Goal: Information Seeking & Learning: Find specific fact

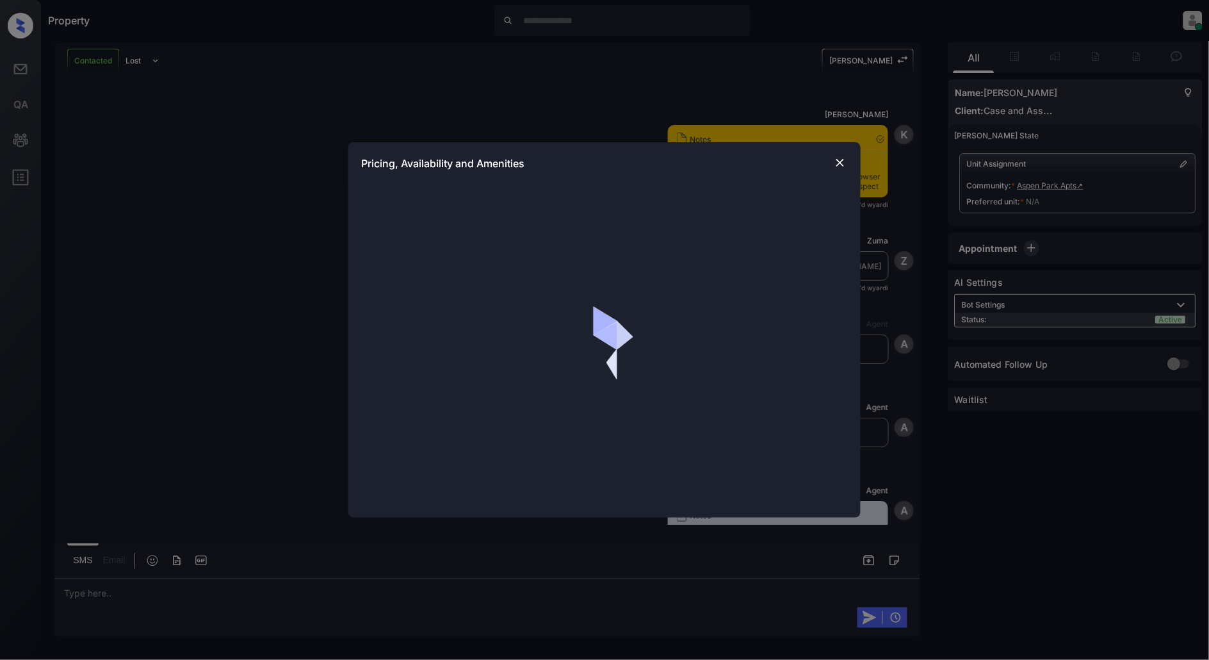
scroll to position [1048, 0]
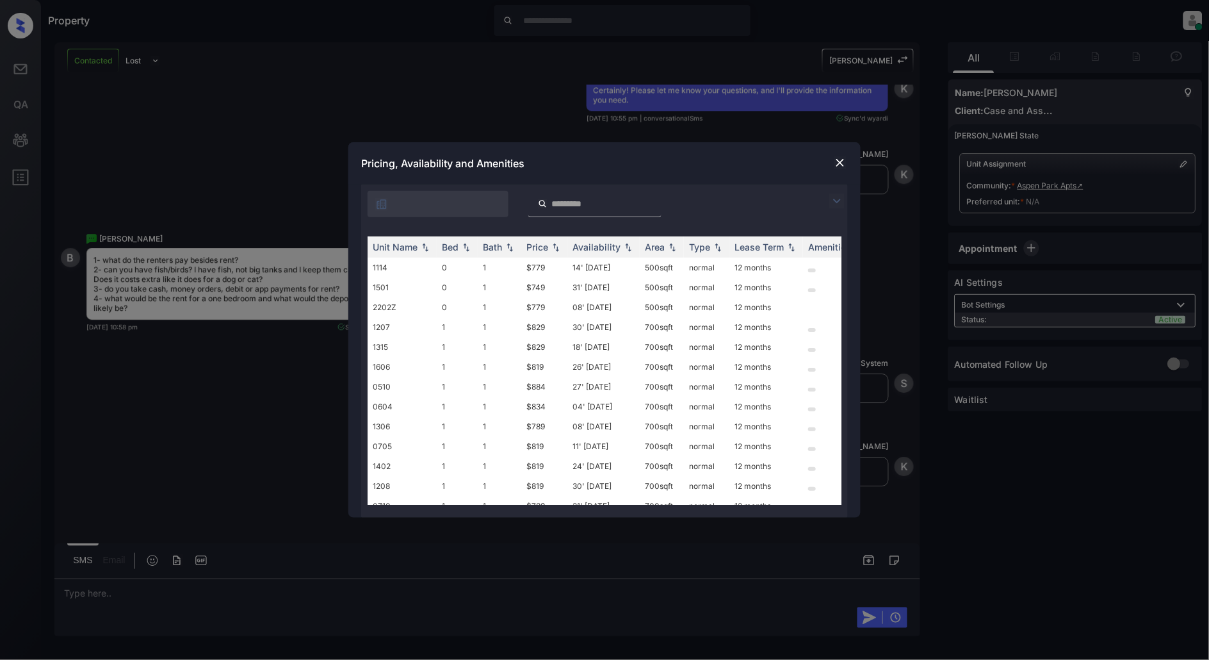
click at [836, 206] on img at bounding box center [836, 200] width 15 height 15
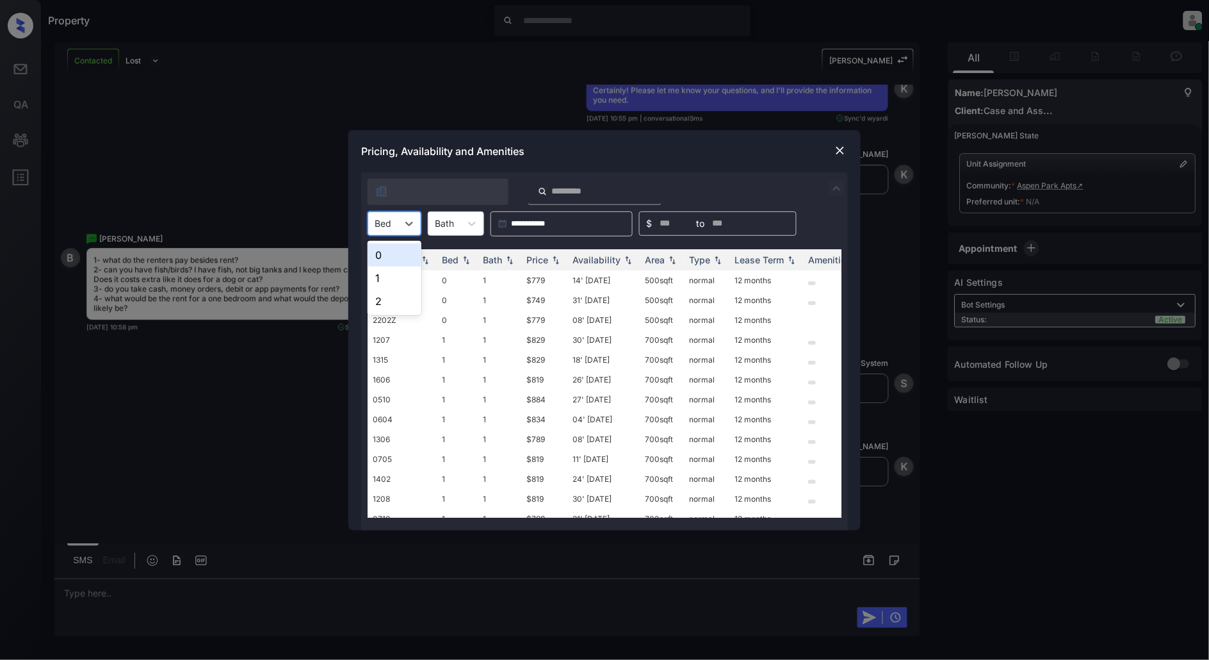
click at [394, 214] on div "Bed" at bounding box center [382, 223] width 29 height 19
click at [386, 278] on div "1" at bounding box center [395, 277] width 54 height 23
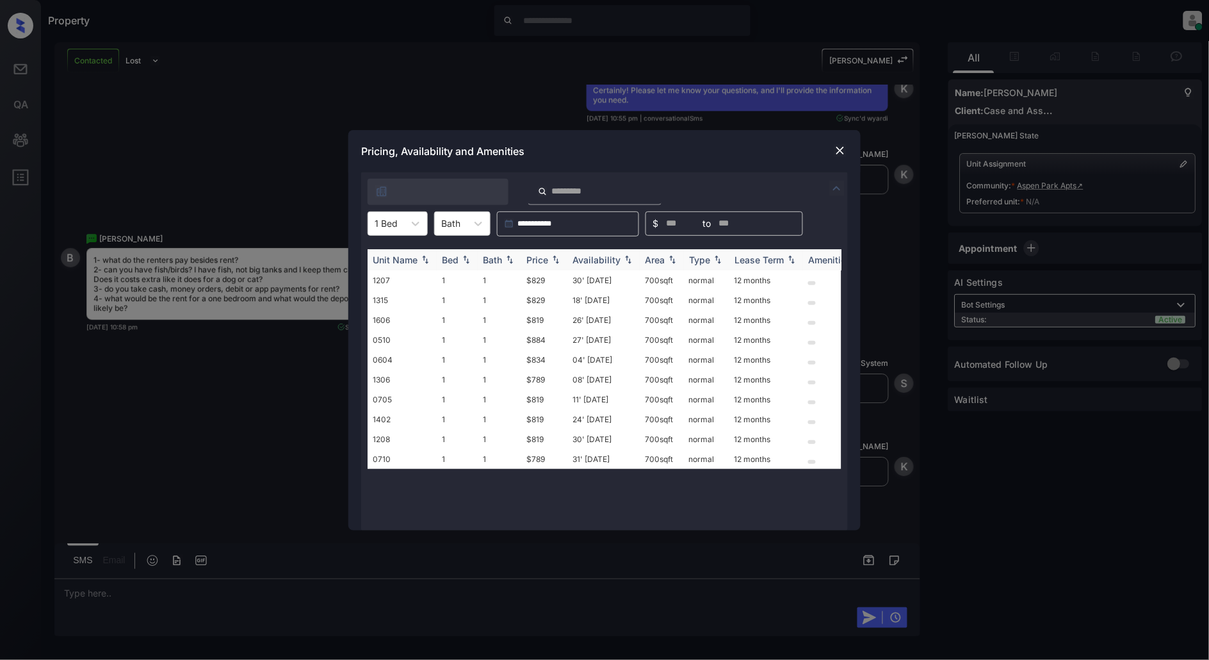
click at [561, 256] on img at bounding box center [555, 259] width 13 height 9
drag, startPoint x: 559, startPoint y: 277, endPoint x: 523, endPoint y: 280, distance: 36.0
click at [523, 280] on td "$789" at bounding box center [544, 280] width 46 height 20
copy td "$789"
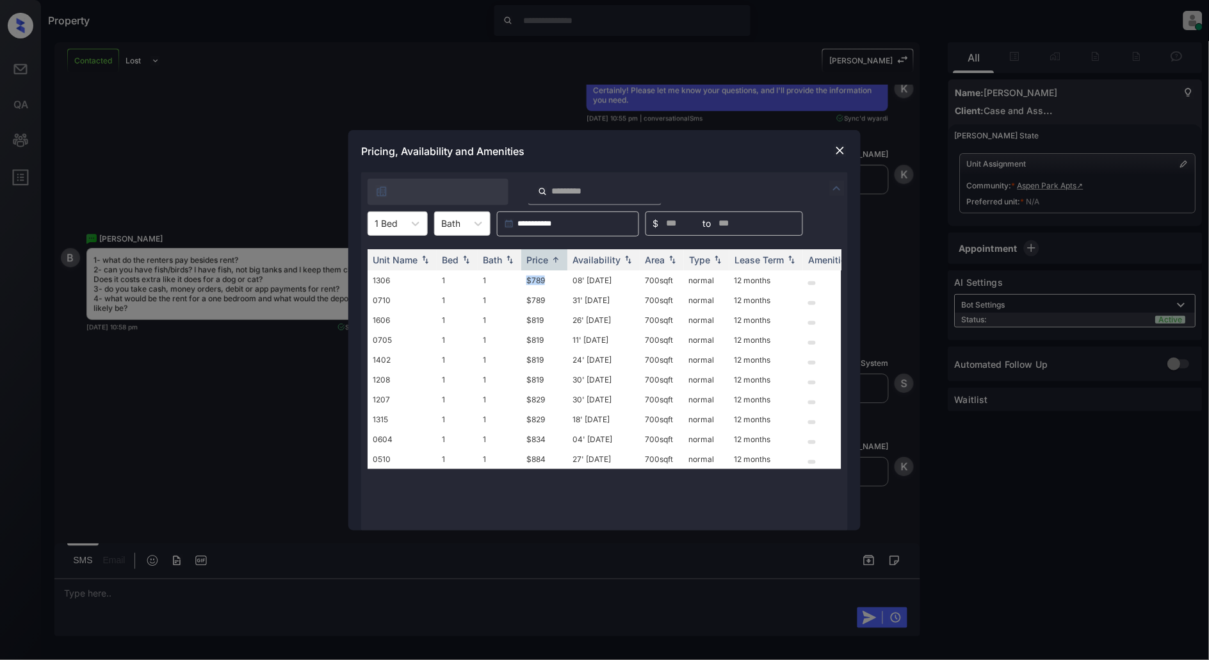
click at [836, 148] on img at bounding box center [840, 150] width 13 height 13
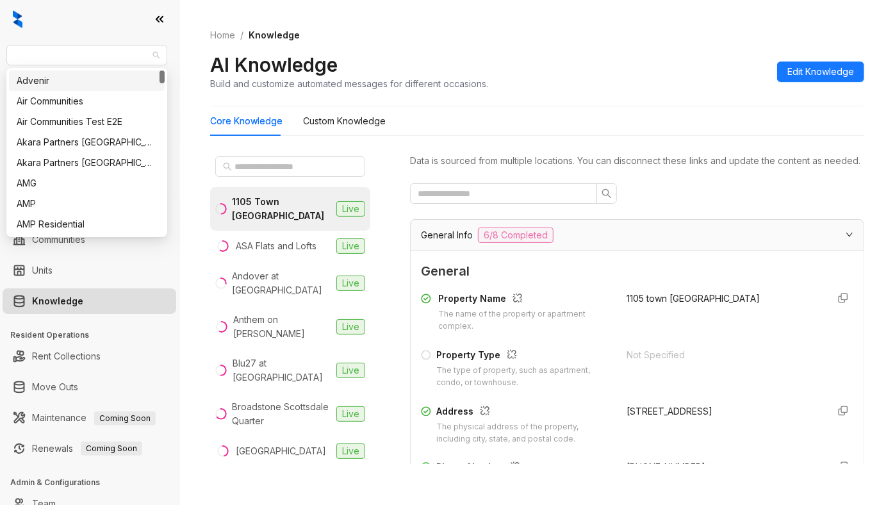
drag, startPoint x: 91, startPoint y: 49, endPoint x: -151, endPoint y: 47, distance: 242.1
click at [0, 47] on html "Magnolia Capital Leasing Leads Analytics Leasing Collections Data Management Co…" at bounding box center [447, 252] width 895 height 505
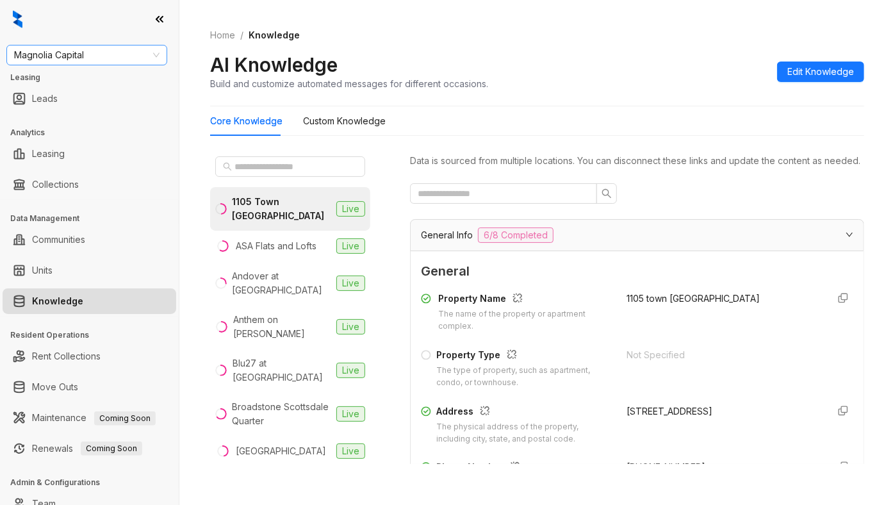
click at [35, 55] on span "Magnolia Capital" at bounding box center [86, 54] width 145 height 19
type input "****"
click at [54, 79] on div "Case and Associates" at bounding box center [87, 81] width 140 height 14
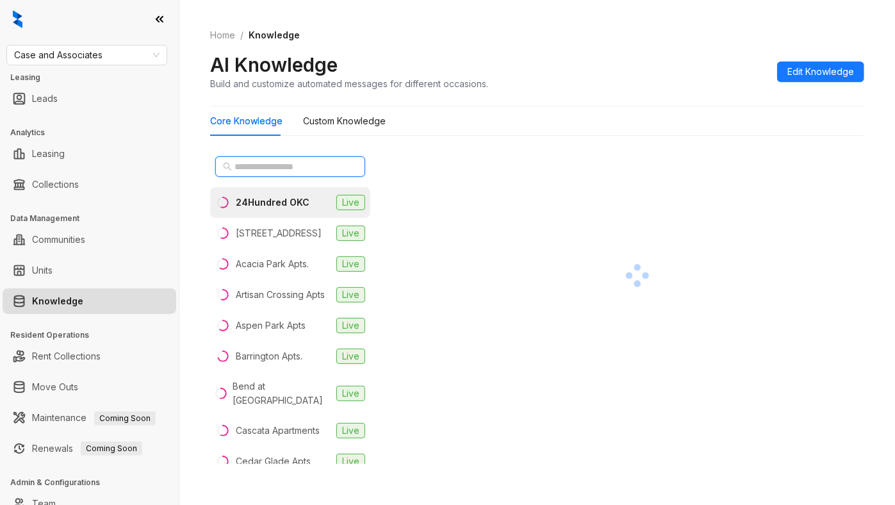
click at [283, 173] on input "text" at bounding box center [290, 166] width 113 height 14
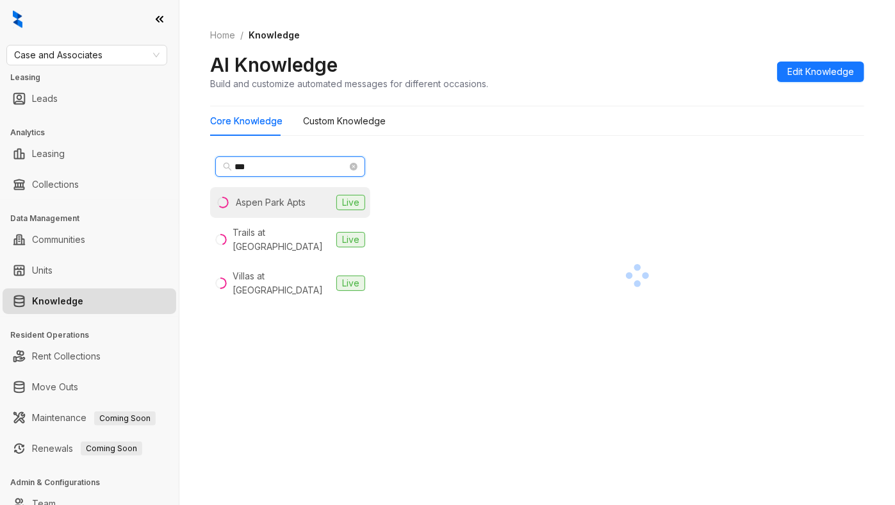
type input "***"
click at [282, 200] on div "Aspen Park Apts" at bounding box center [271, 202] width 70 height 14
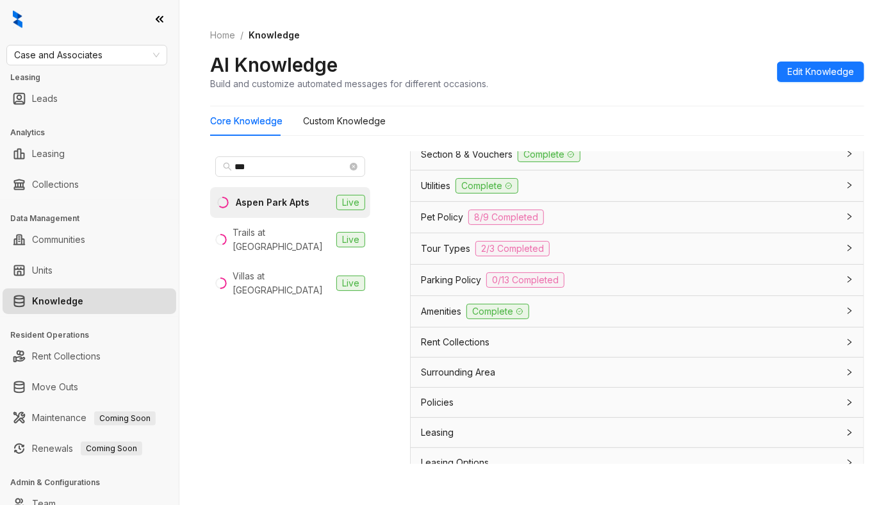
scroll to position [974, 0]
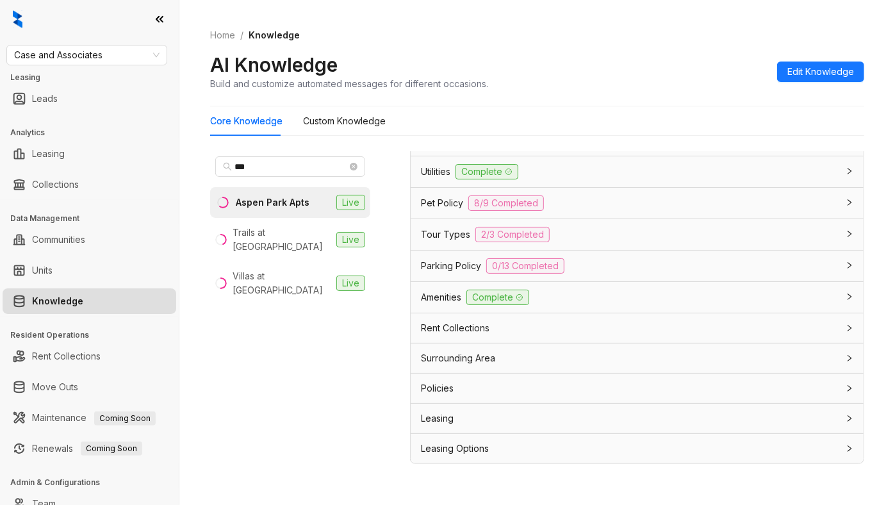
click at [592, 208] on div "Pet Policy 8/9 Completed" at bounding box center [636, 203] width 453 height 31
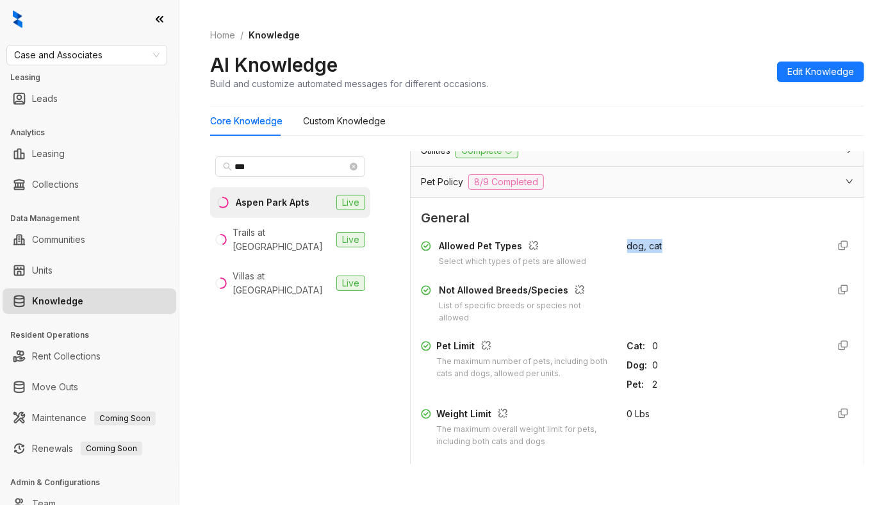
drag, startPoint x: 651, startPoint y: 270, endPoint x: 602, endPoint y: 264, distance: 49.1
click at [602, 264] on div "Allowed Pet Types Select which types of pets are allowed dog, cat" at bounding box center [637, 253] width 432 height 29
copy span "dog, cat"
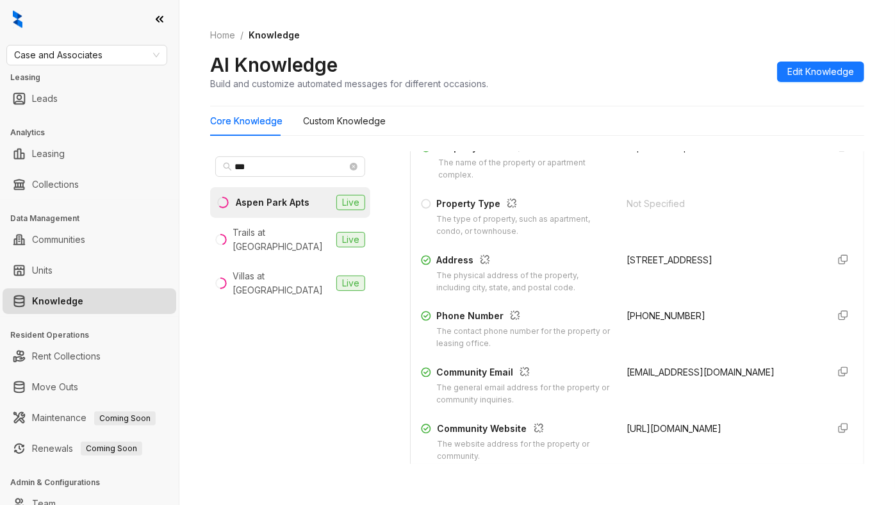
scroll to position [120, 0]
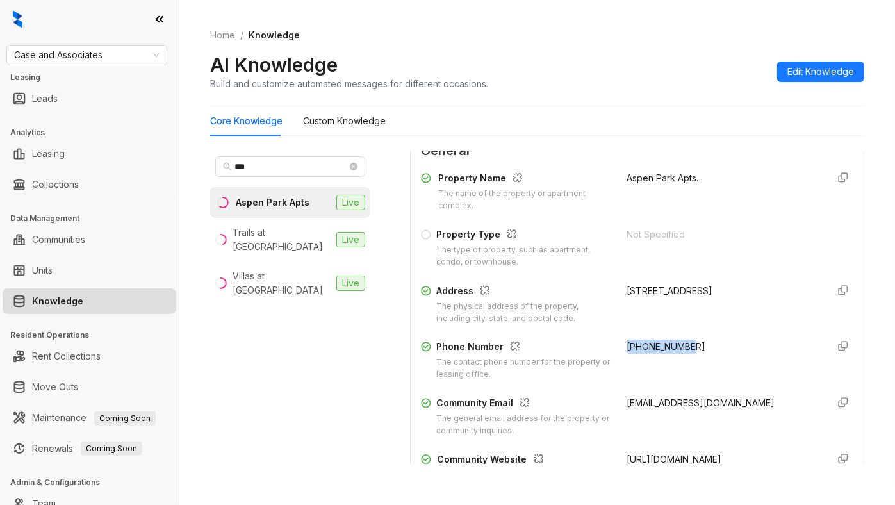
drag, startPoint x: 689, startPoint y: 364, endPoint x: 606, endPoint y: 364, distance: 83.3
click at [606, 364] on div "Phone Number The contact phone number for the property or leasing office. 316-7…" at bounding box center [637, 359] width 432 height 41
copy span "316-721-1300"
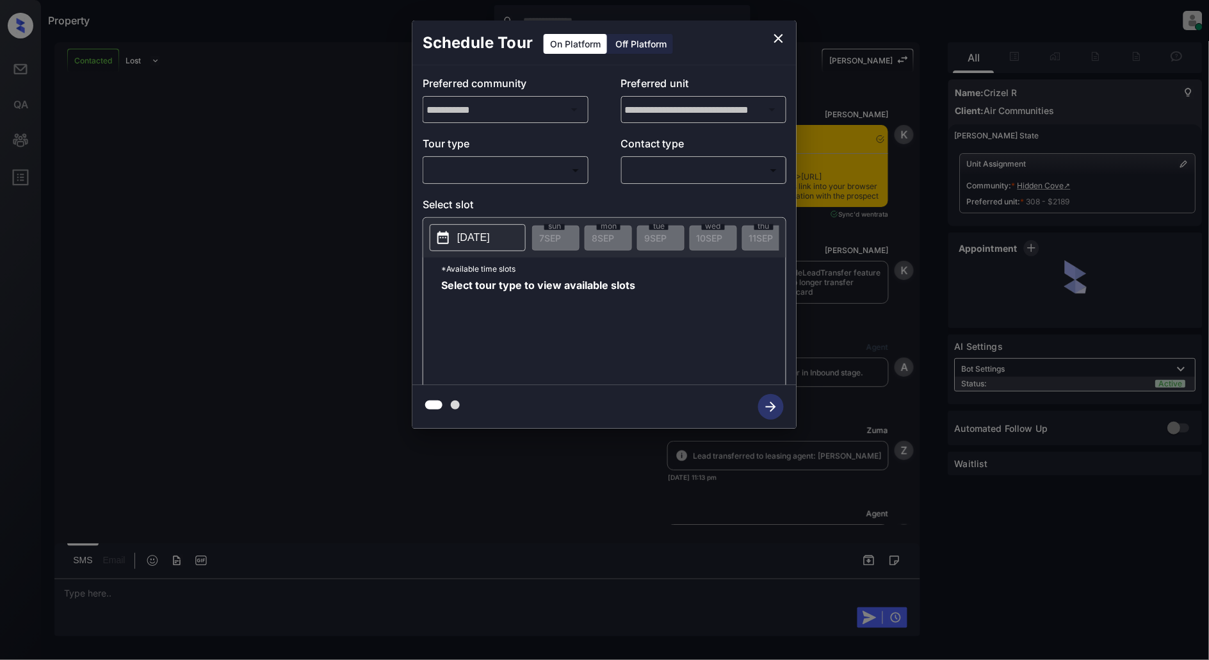
scroll to position [1176, 0]
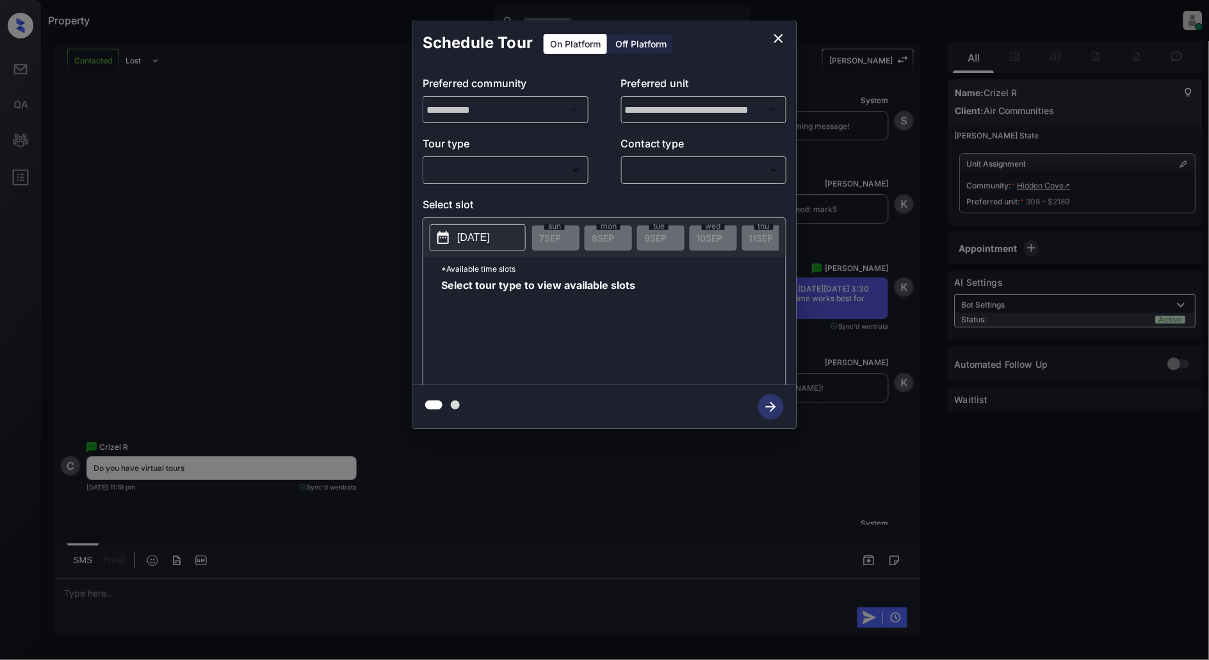
click at [482, 175] on body "Property Patrick Deasis Online Set yourself offline Set yourself on break Profi…" at bounding box center [604, 330] width 1209 height 660
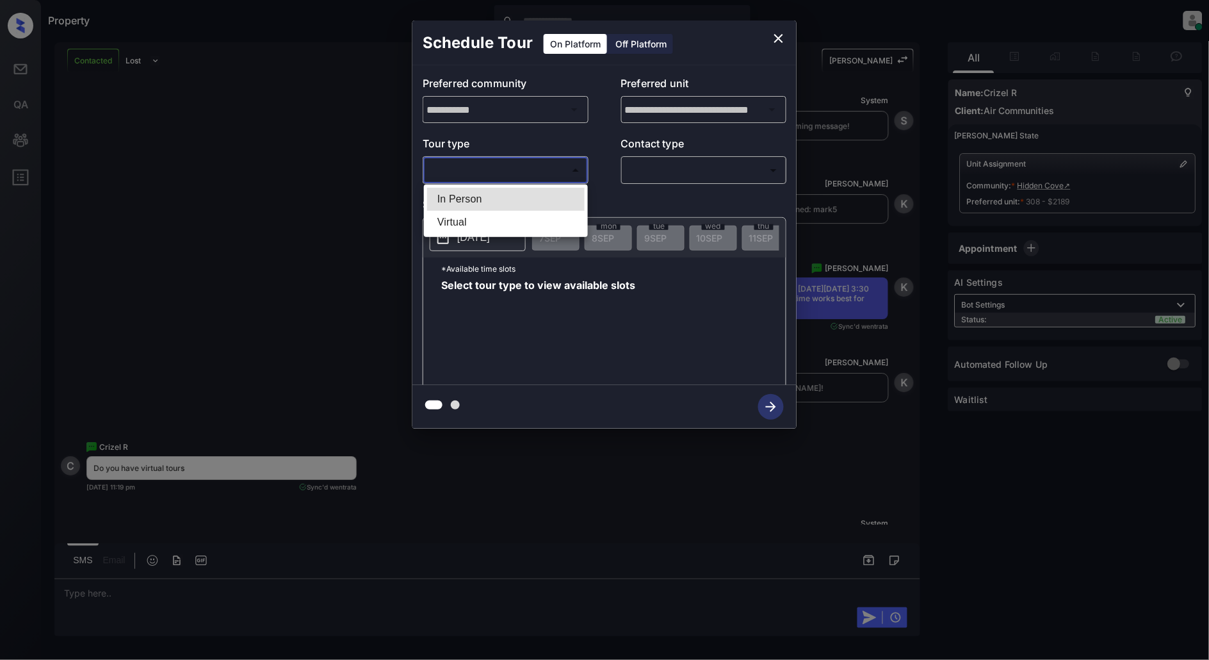
click at [440, 192] on li "In Person" at bounding box center [506, 199] width 158 height 23
type input "********"
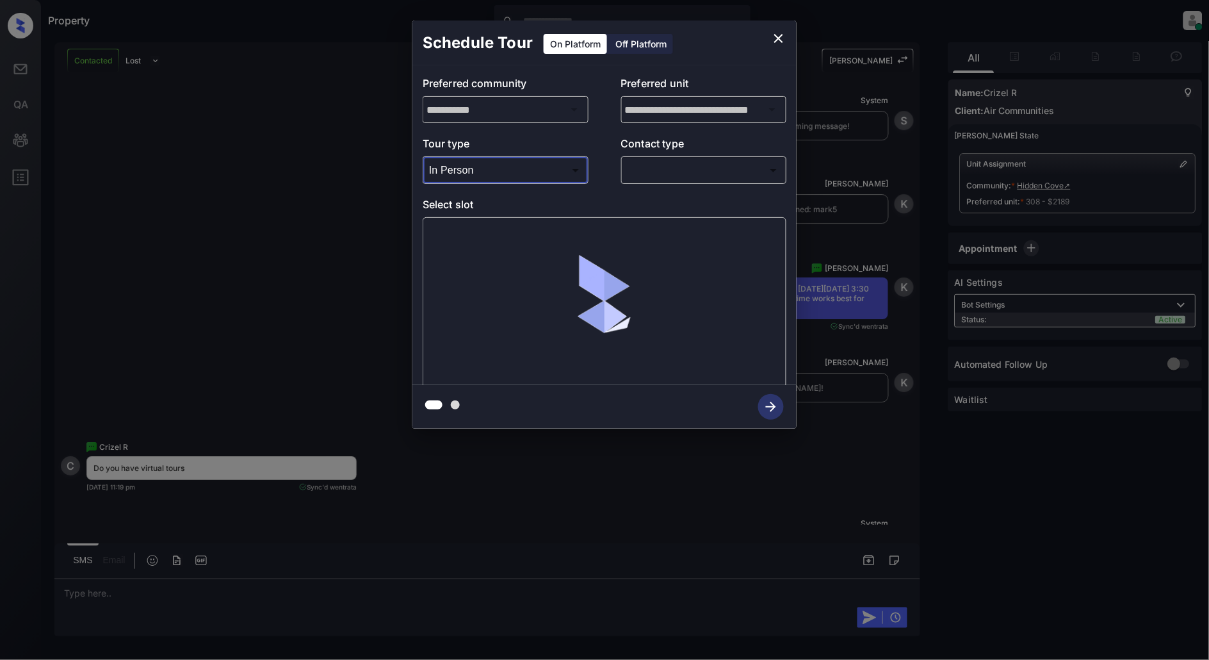
click at [521, 167] on body "Property Patrick Deasis Online Set yourself offline Set yourself on break Profi…" at bounding box center [604, 330] width 1209 height 660
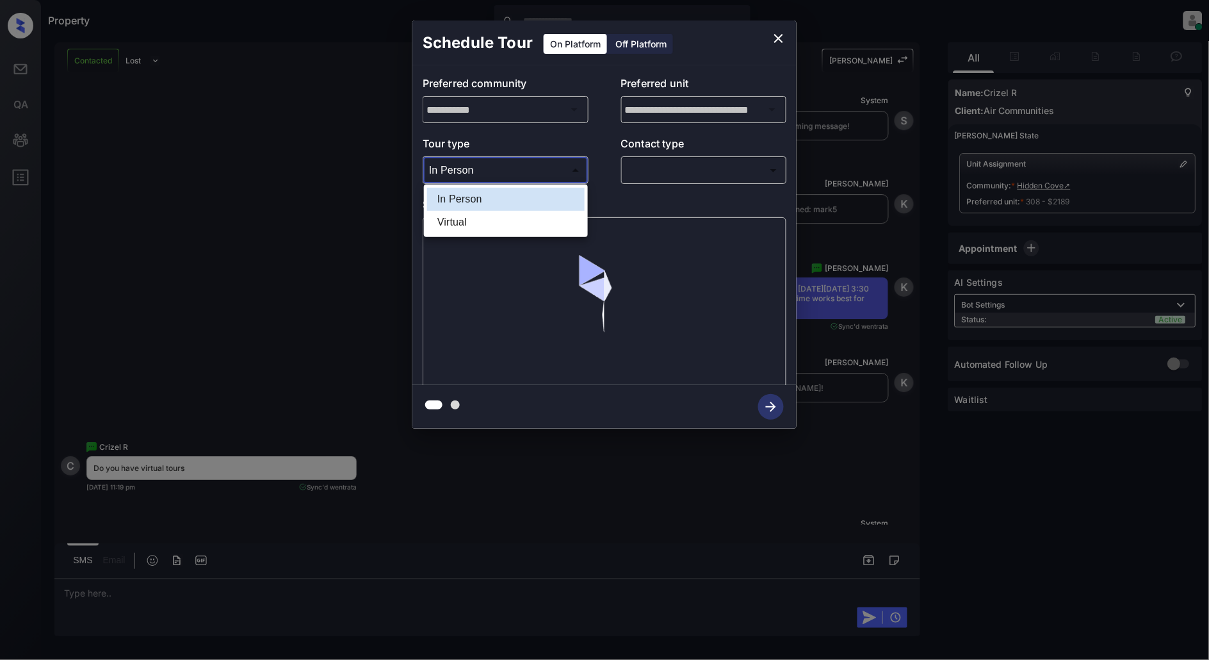
click at [664, 175] on div at bounding box center [604, 330] width 1209 height 660
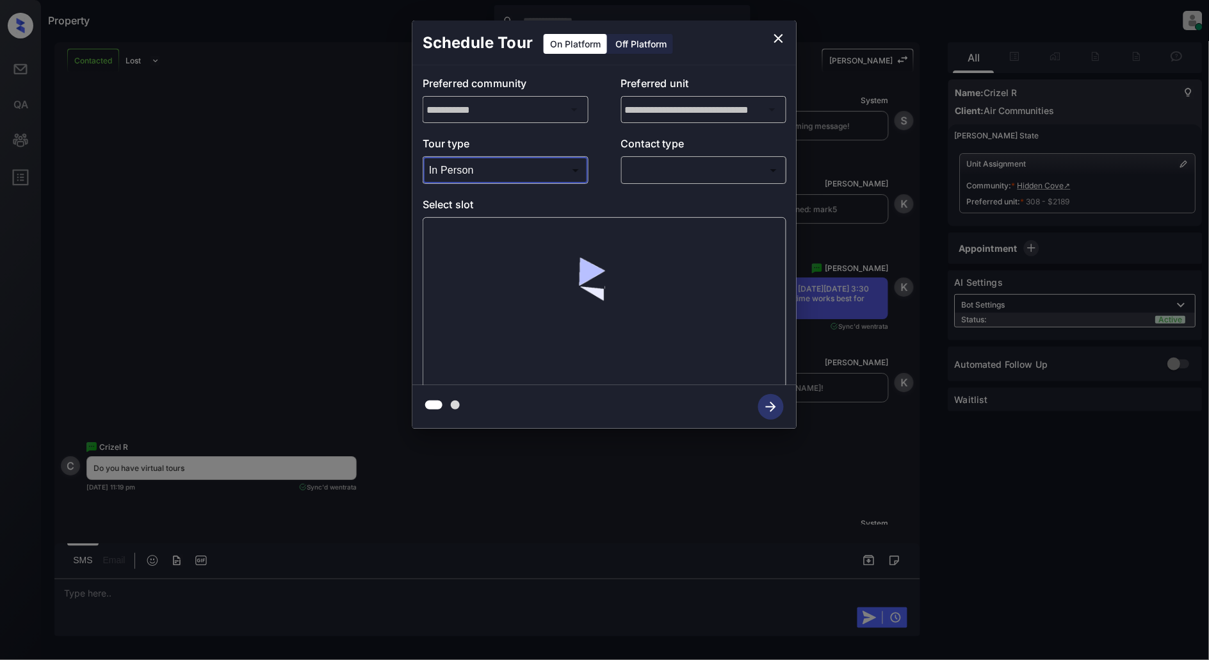
click at [692, 168] on body "Property Patrick Deasis Online Set yourself offline Set yourself on break Profi…" at bounding box center [604, 330] width 1209 height 660
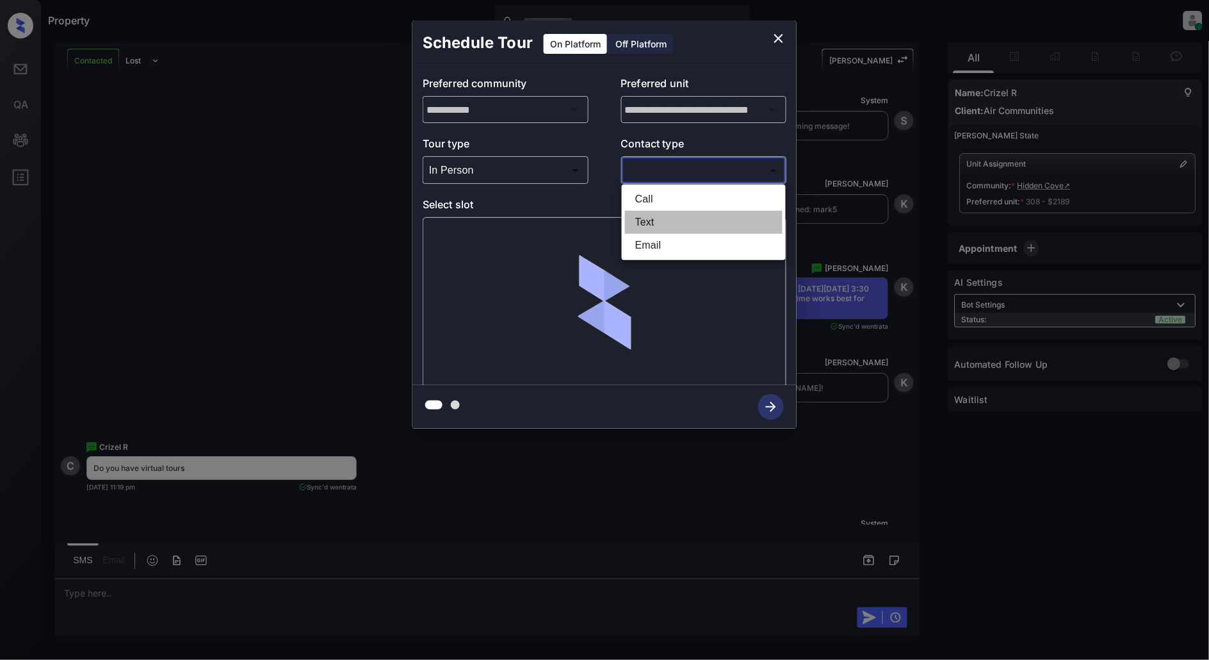
click at [647, 227] on li "Text" at bounding box center [704, 222] width 158 height 23
type input "****"
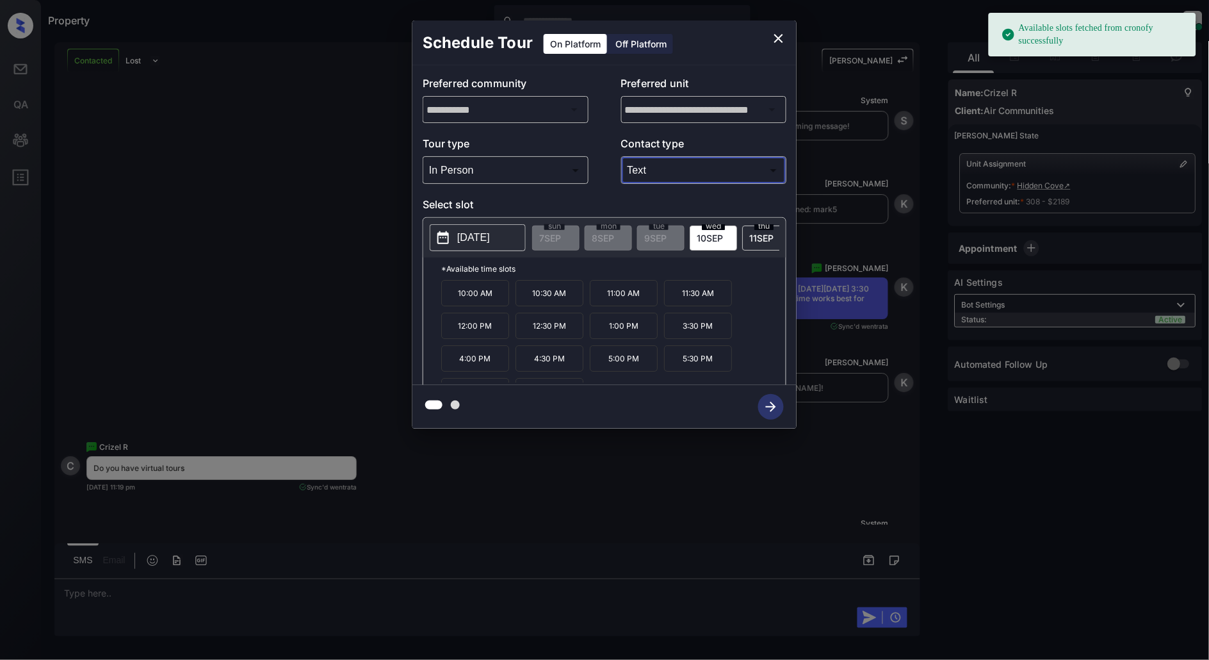
click at [471, 241] on p "2025-09-10" at bounding box center [473, 237] width 33 height 15
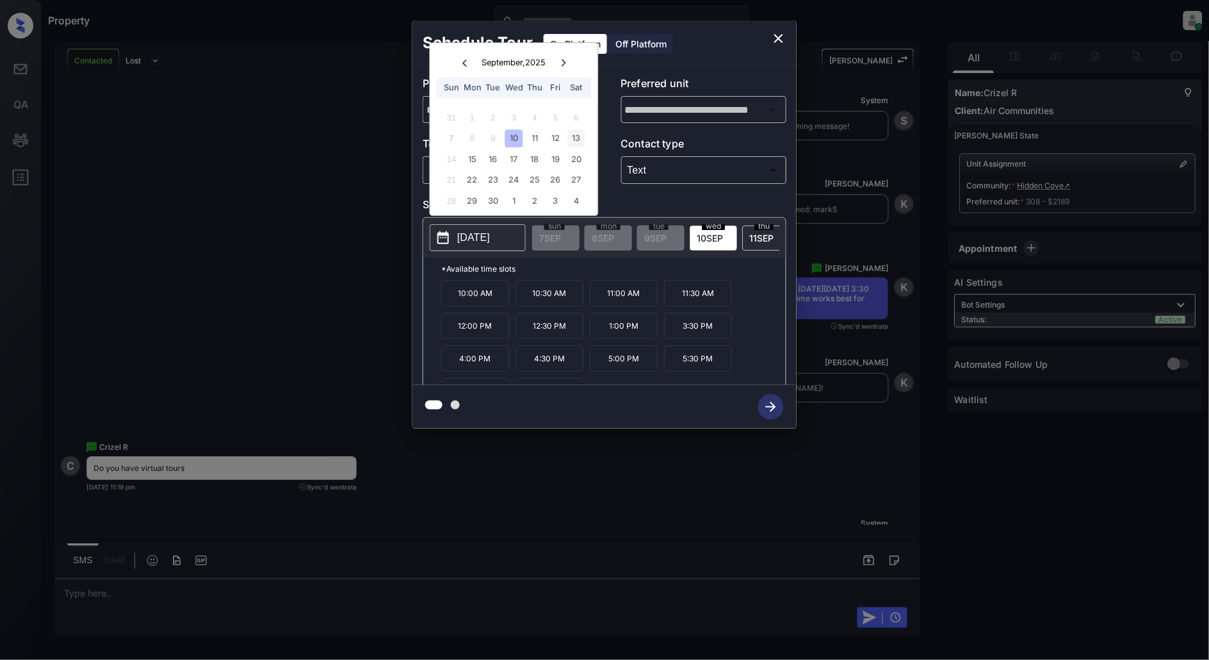
click at [583, 143] on div "13" at bounding box center [575, 138] width 17 height 17
click at [612, 348] on div "3:30 PM 4:00 PM 4:30 PM 5:00 PM 5:30 PM" at bounding box center [613, 331] width 345 height 102
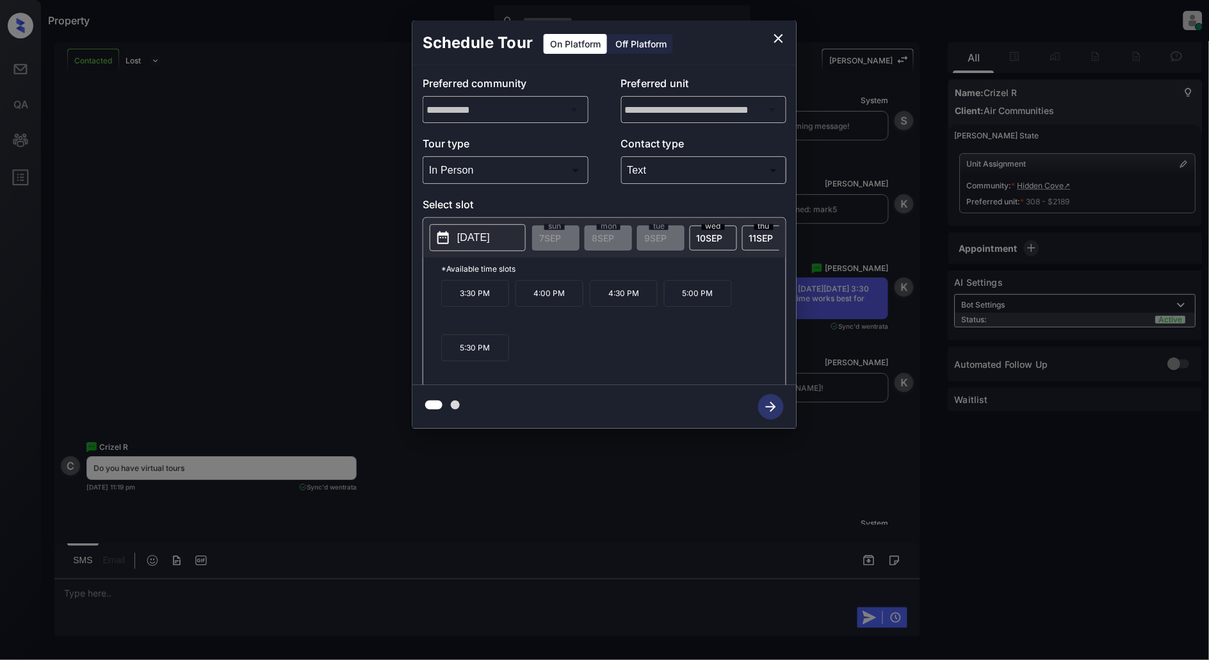
click at [381, 350] on div "**********" at bounding box center [604, 224] width 1209 height 449
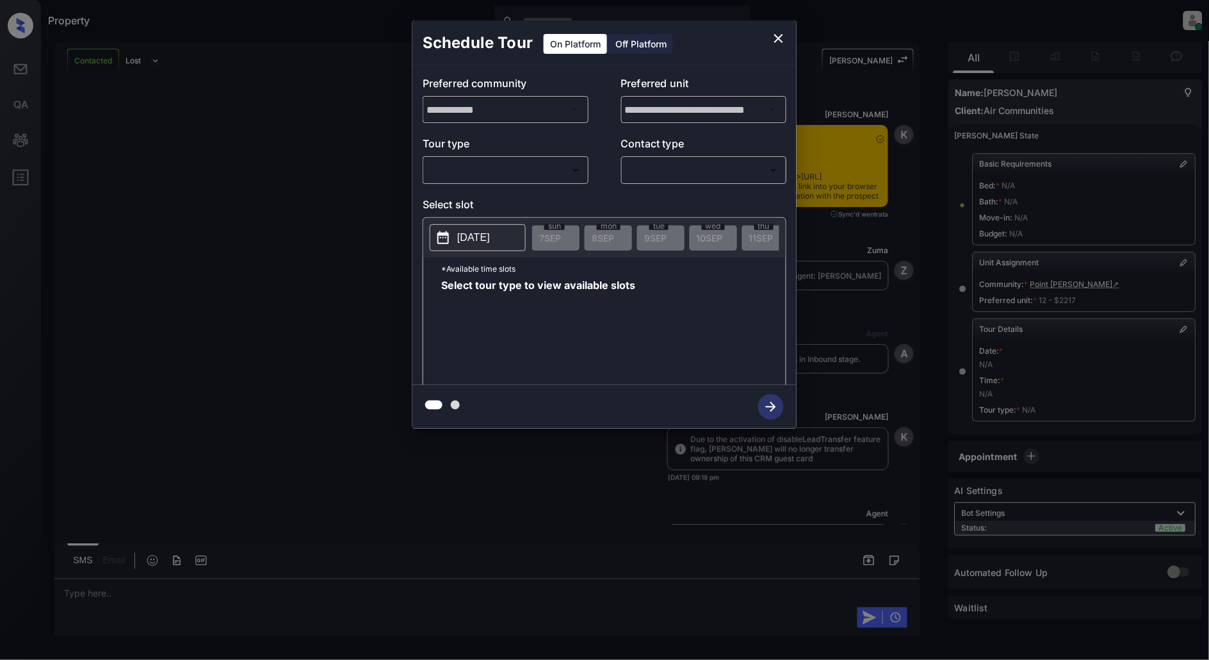
scroll to position [9687, 0]
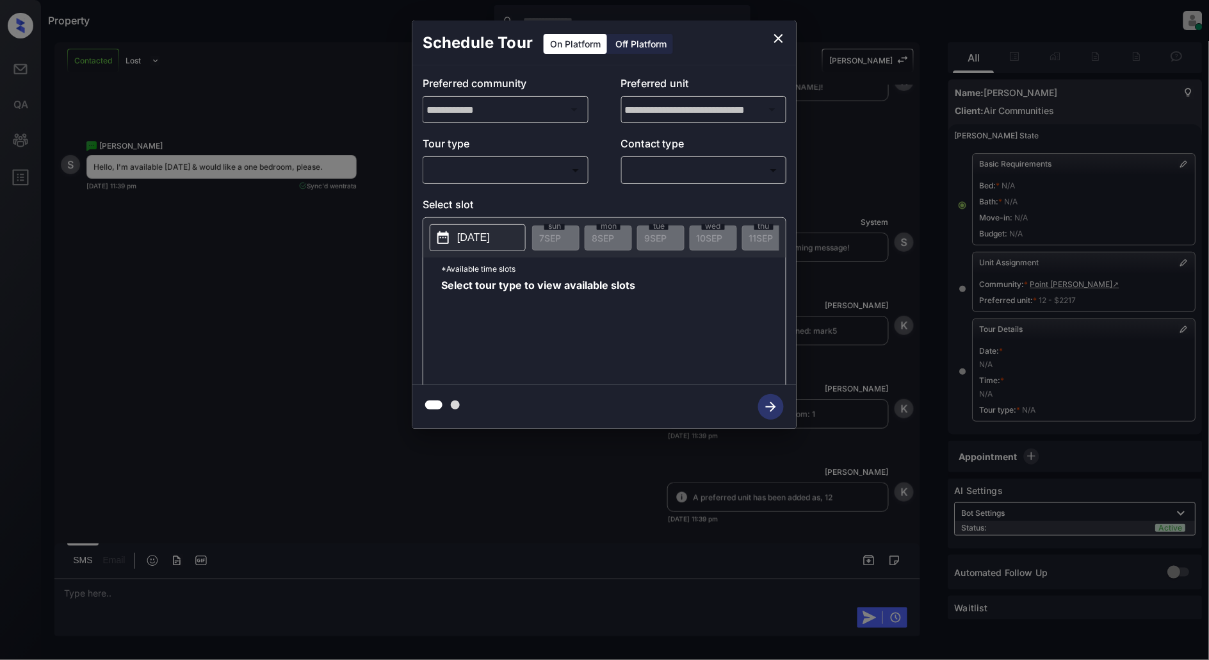
click at [480, 168] on body "Property [PERSON_NAME] Online Set yourself offline Set yourself on break Profil…" at bounding box center [604, 330] width 1209 height 660
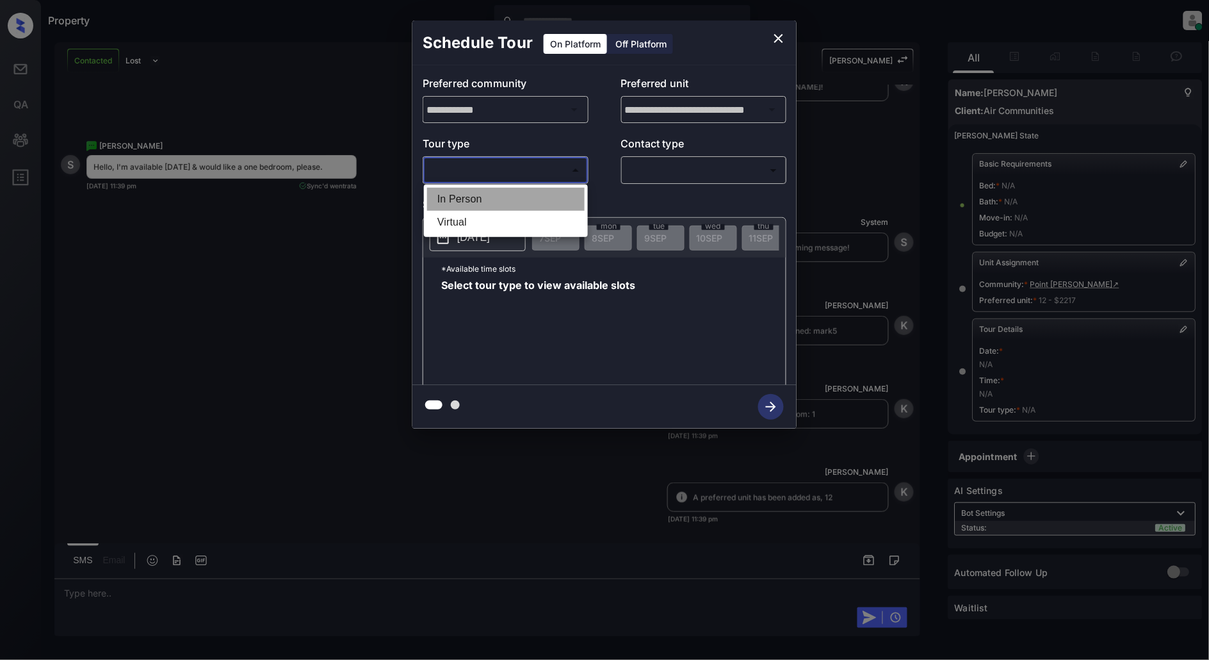
click at [469, 199] on li "In Person" at bounding box center [506, 199] width 158 height 23
type input "********"
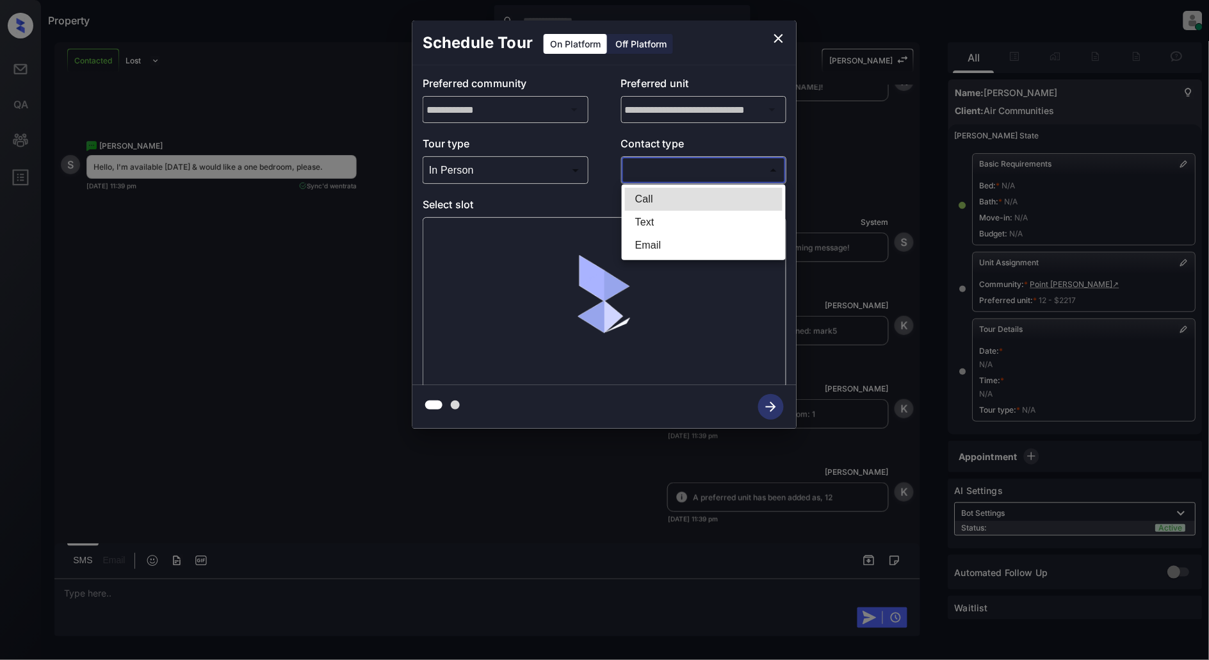
click at [674, 168] on body "Property Patrick Deasis Online Set yourself offline Set yourself on break Profi…" at bounding box center [604, 330] width 1209 height 660
click at [637, 222] on li "Text" at bounding box center [704, 222] width 158 height 23
type input "****"
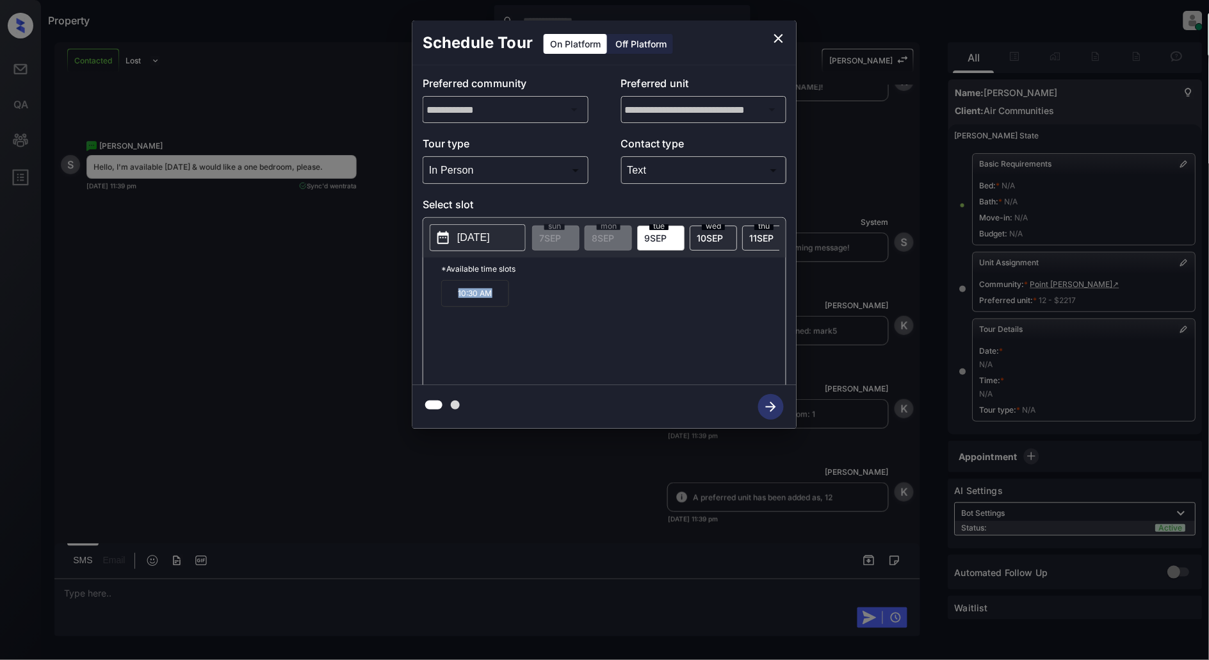
drag, startPoint x: 491, startPoint y: 297, endPoint x: 411, endPoint y: 302, distance: 80.2
click at [411, 302] on div "**********" at bounding box center [604, 224] width 1209 height 449
copy p "10:30 AM"
click at [791, 33] on div "Schedule Tour On Platform Off Platform" at bounding box center [604, 42] width 384 height 45
click at [781, 37] on icon "close" at bounding box center [778, 38] width 9 height 9
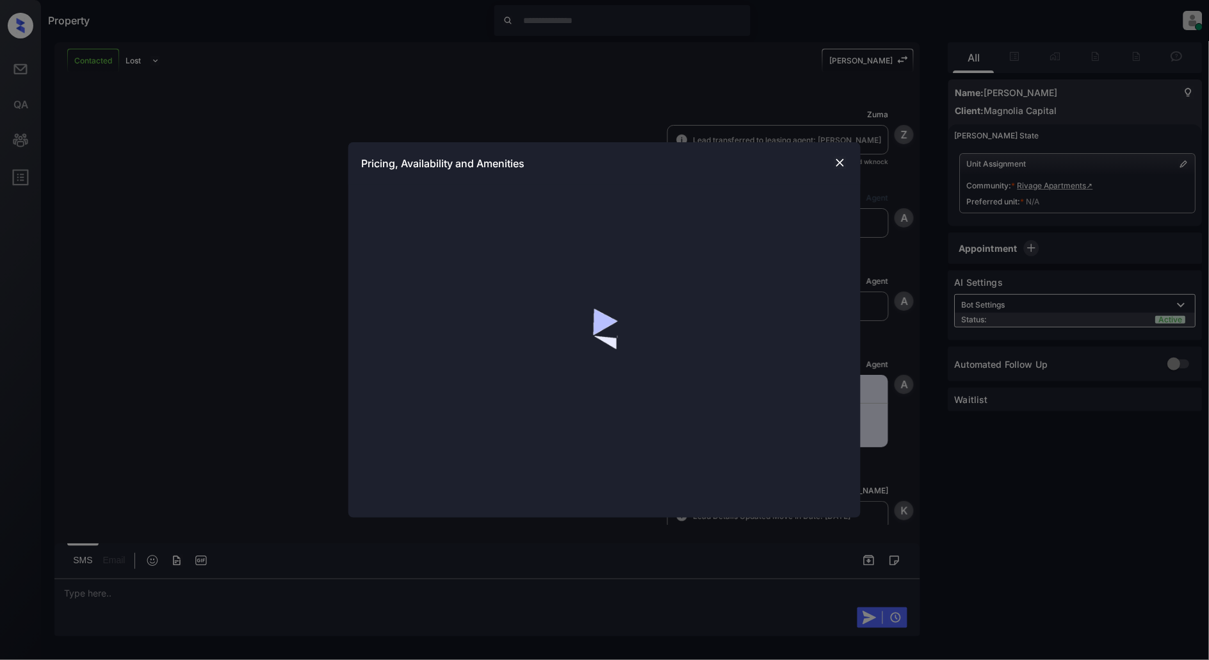
scroll to position [926, 0]
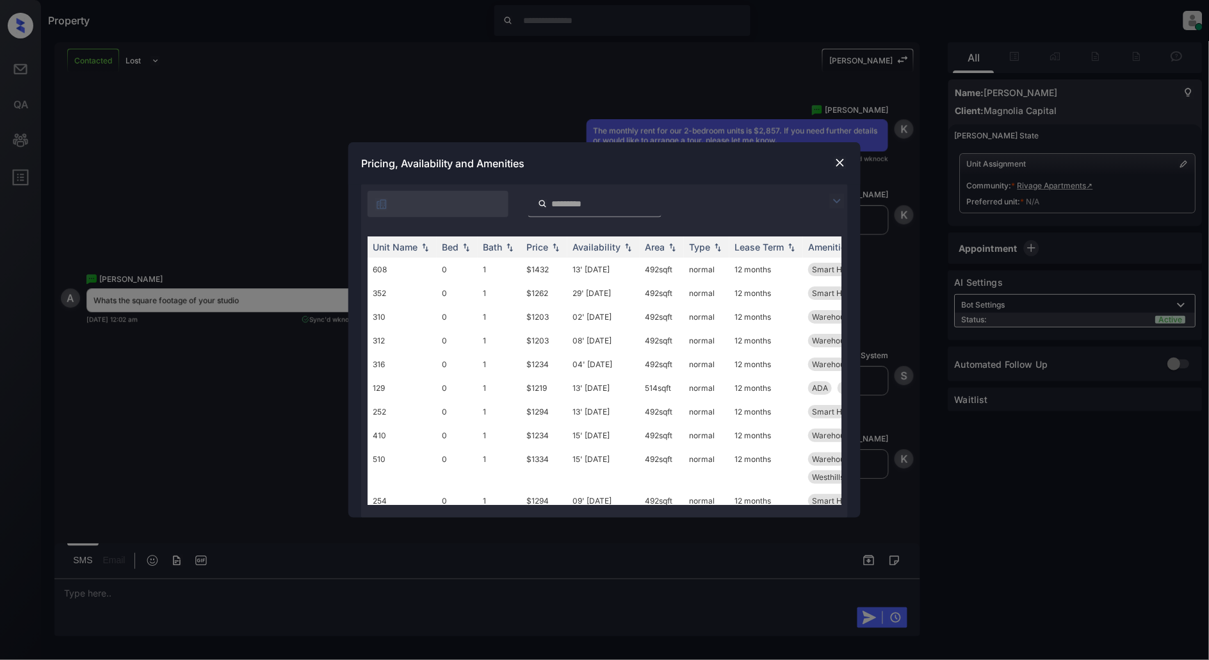
click at [830, 208] on div at bounding box center [604, 200] width 487 height 33
click at [841, 199] on img at bounding box center [836, 200] width 15 height 15
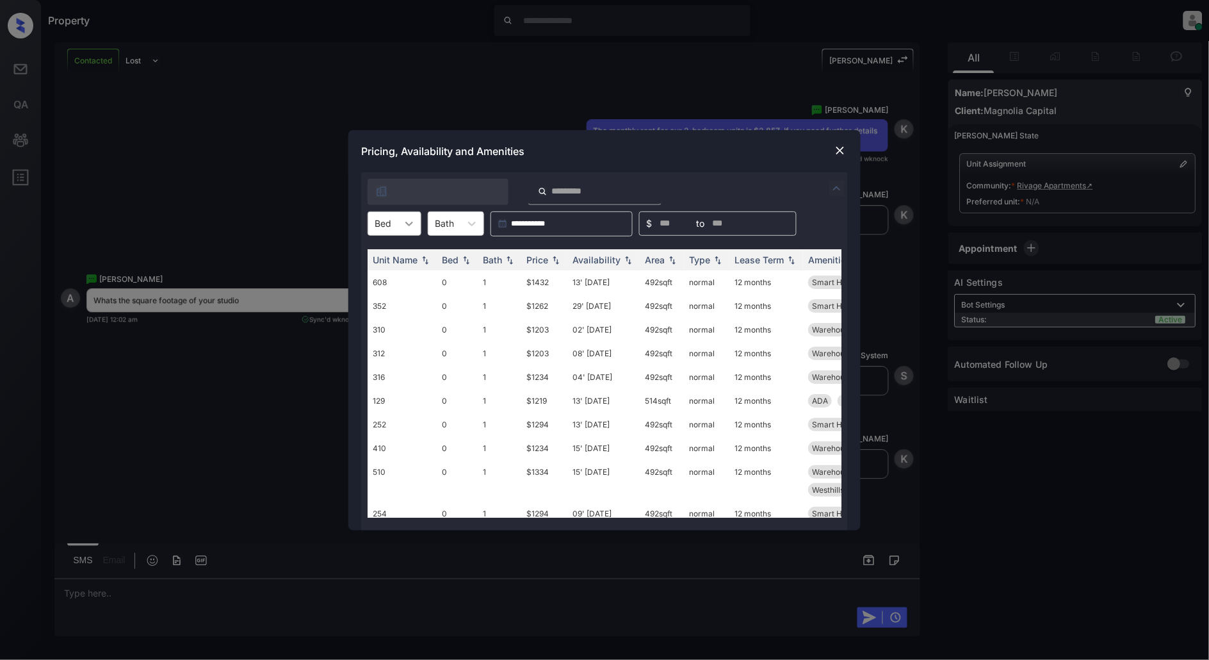
click at [403, 231] on div at bounding box center [409, 223] width 23 height 23
click at [394, 251] on div "0" at bounding box center [395, 254] width 54 height 23
click at [674, 266] on th "Area" at bounding box center [662, 259] width 44 height 21
click at [672, 266] on th "Area" at bounding box center [662, 259] width 44 height 21
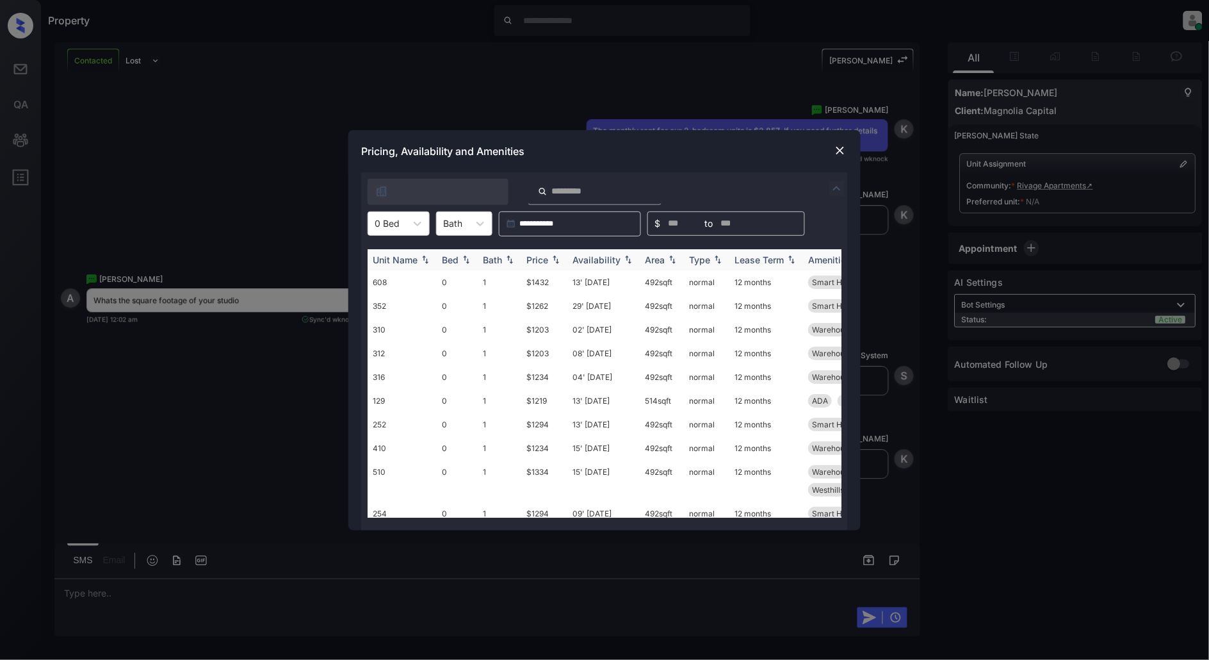
click at [672, 252] on th "Area" at bounding box center [662, 259] width 44 height 21
click at [672, 256] on img at bounding box center [672, 260] width 13 height 10
drag, startPoint x: 677, startPoint y: 272, endPoint x: 622, endPoint y: 279, distance: 55.5
click at [622, 279] on tr "608 0 1 $1432 13' [DATE] 492 sqft normal 12 months Smart Home Enab... Westhills…" at bounding box center [702, 282] width 669 height 24
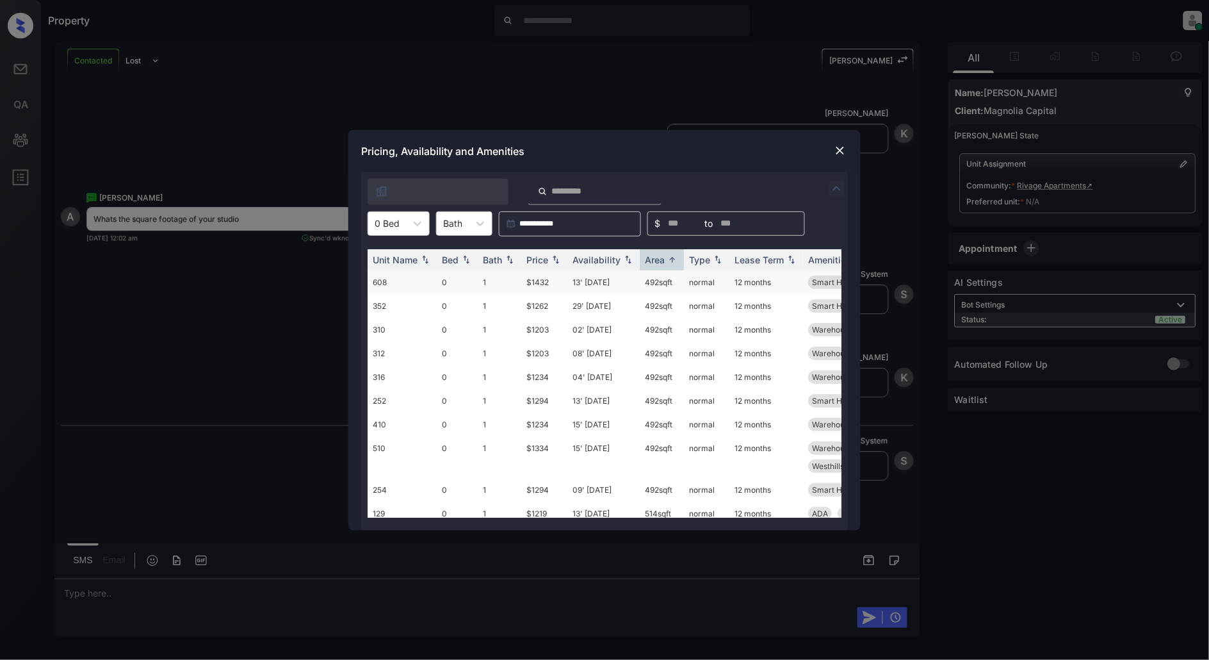
scroll to position [1010, 0]
click at [662, 288] on td "492 sqft" at bounding box center [662, 282] width 44 height 24
drag, startPoint x: 674, startPoint y: 282, endPoint x: 625, endPoint y: 280, distance: 48.7
click at [625, 280] on tr "608 0 1 $1432 13' [DATE] 492 sqft normal 12 months Smart Home Enab... Westhills…" at bounding box center [702, 282] width 669 height 24
copy tr "492 sqft"
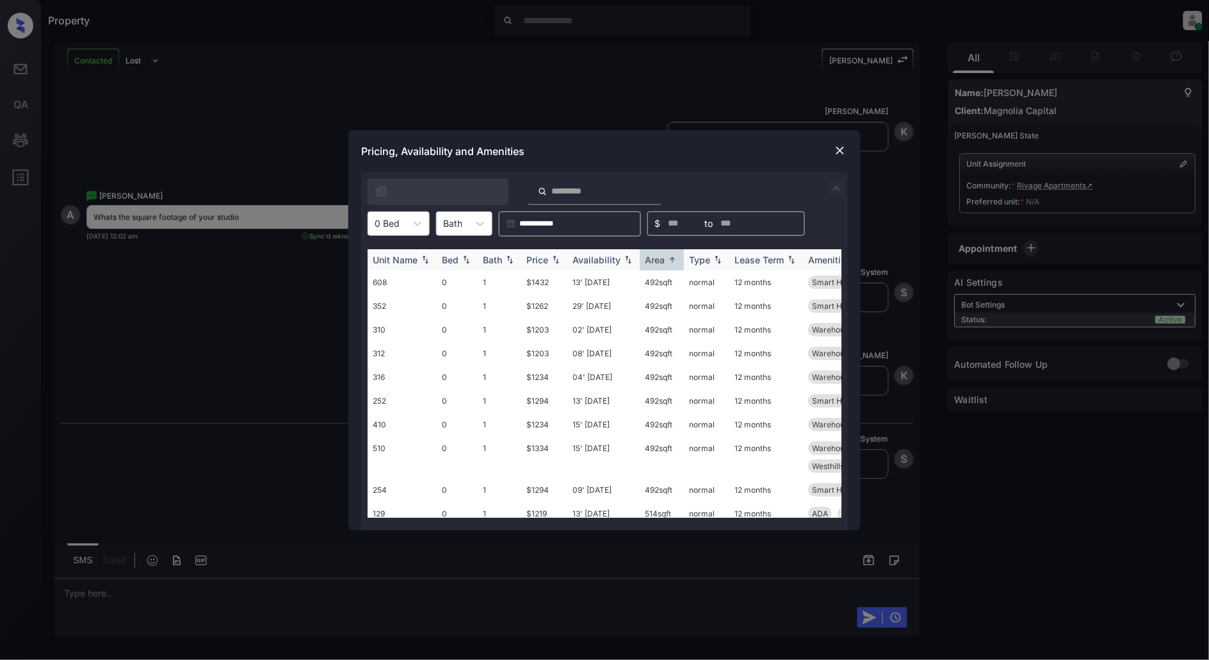
click at [668, 261] on img at bounding box center [672, 260] width 13 height 10
click at [671, 257] on img at bounding box center [672, 259] width 13 height 9
click at [676, 280] on td "514 sqft" at bounding box center [662, 282] width 44 height 24
drag, startPoint x: 676, startPoint y: 280, endPoint x: 634, endPoint y: 286, distance: 42.7
click at [634, 286] on tr "129 0 1 $1219 13' [DATE] 514 sqft normal 12 months [PERSON_NAME] Home Enab... F…" at bounding box center [702, 282] width 669 height 24
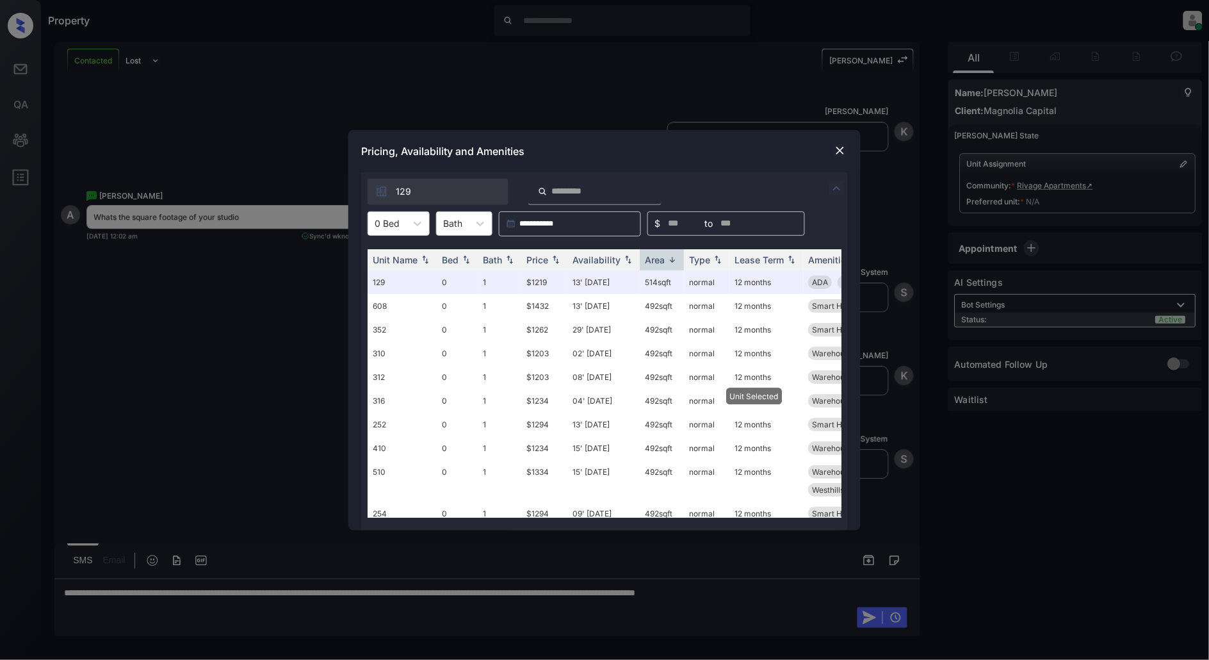
copy tr "514 sqft"
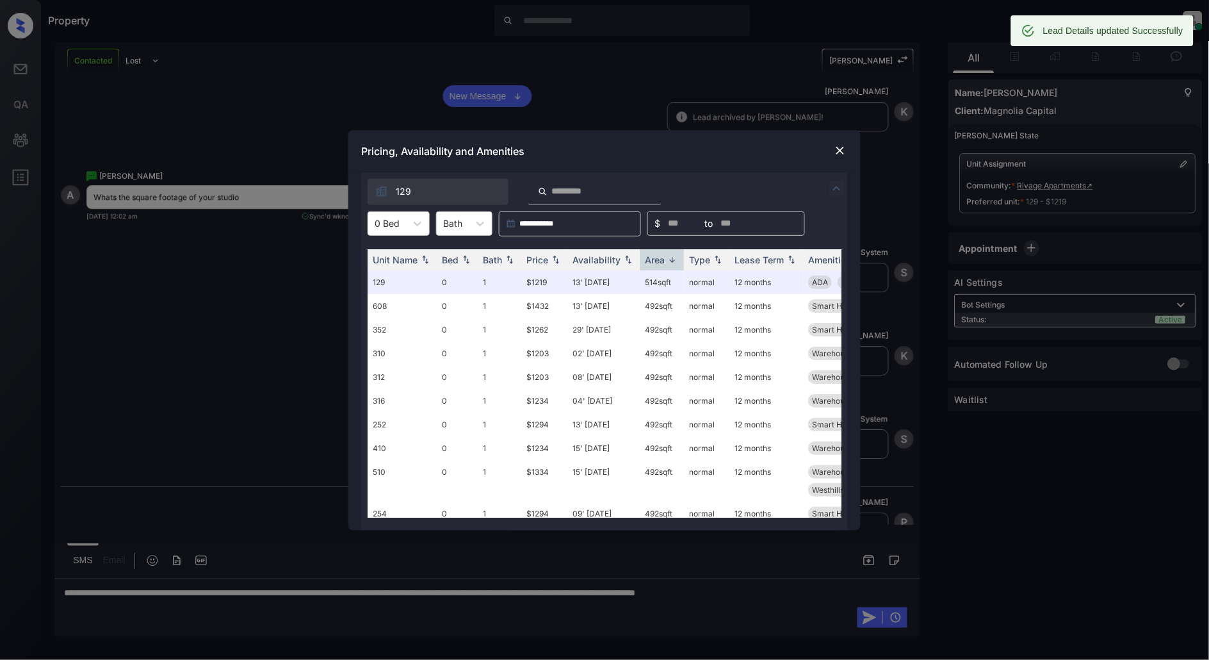
click at [840, 147] on img at bounding box center [840, 150] width 13 height 13
